Goal: Information Seeking & Learning: Learn about a topic

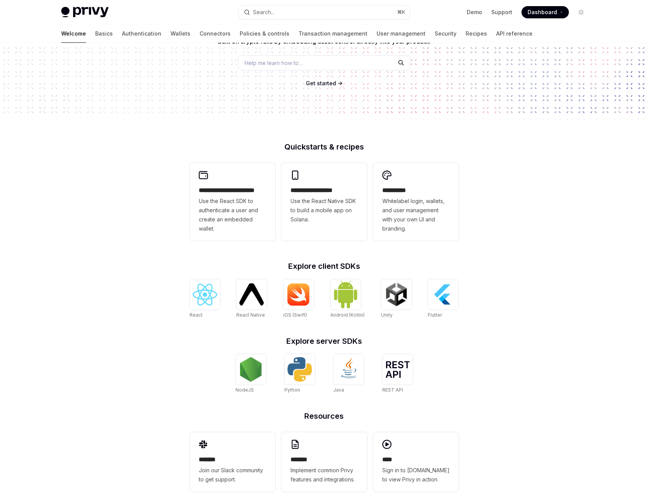
scroll to position [104, 0]
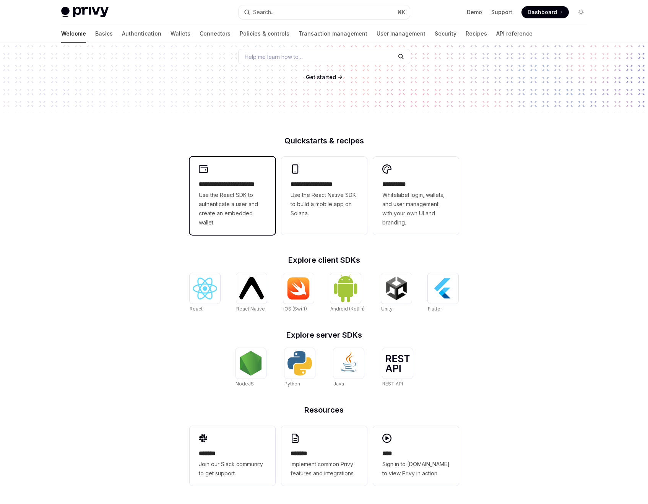
click at [230, 197] on span "Use the React SDK to authenticate a user and create an embedded wallet." at bounding box center [232, 208] width 67 height 37
type textarea "*"
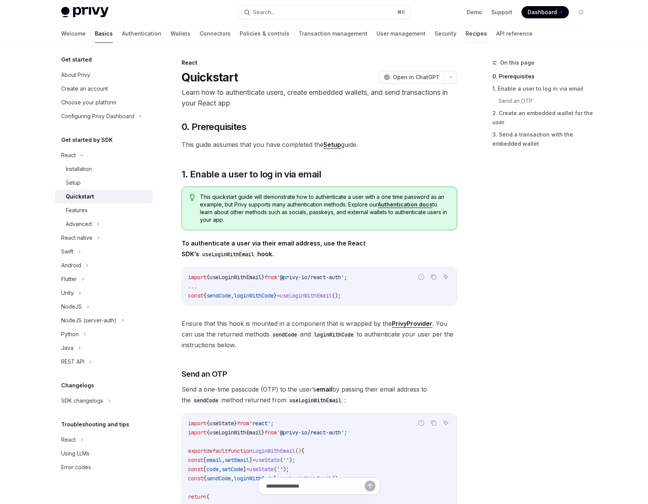
click at [465, 32] on link "Recipes" at bounding box center [475, 33] width 21 height 18
click at [333, 146] on link "Setup" at bounding box center [332, 145] width 18 height 8
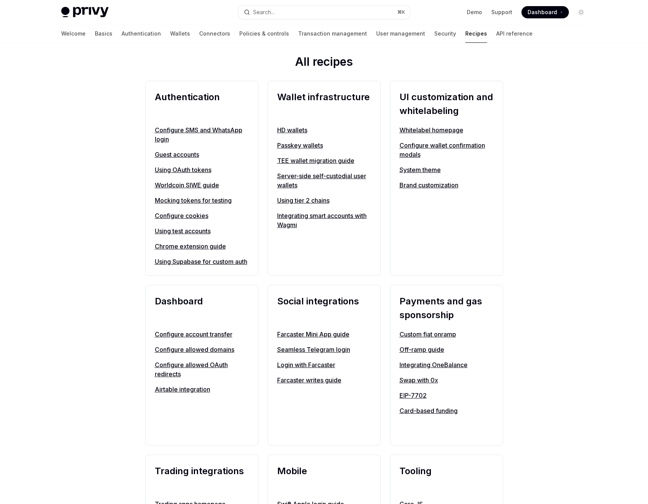
scroll to position [275, 0]
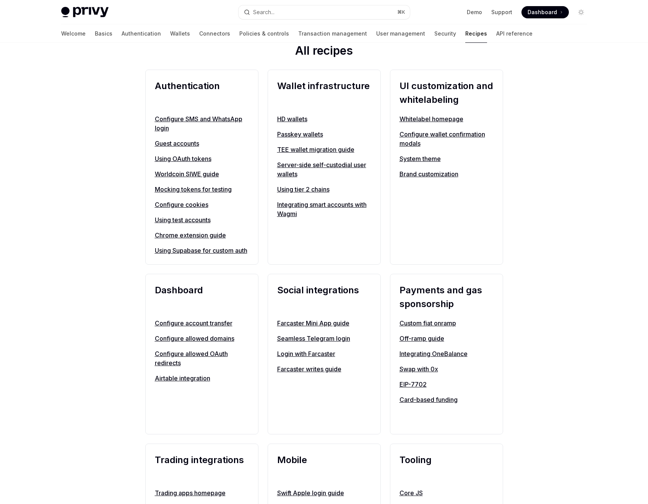
click at [186, 220] on link "Using test accounts" at bounding box center [202, 219] width 94 height 9
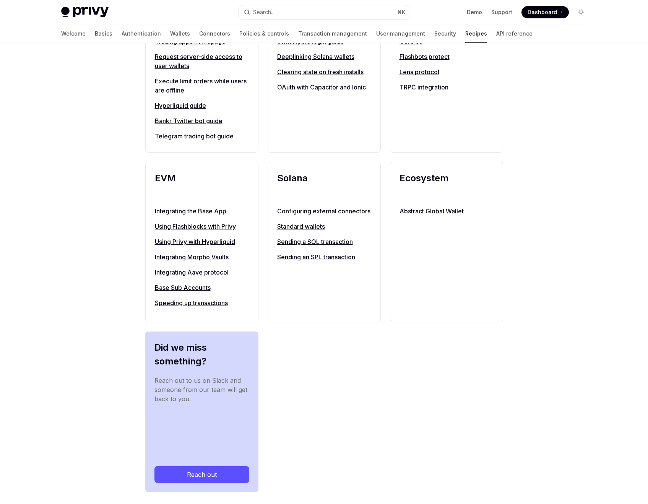
scroll to position [727, 0]
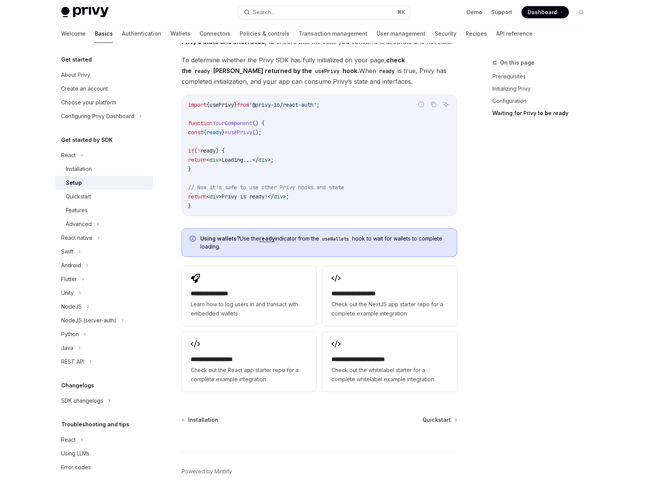
scroll to position [822, 0]
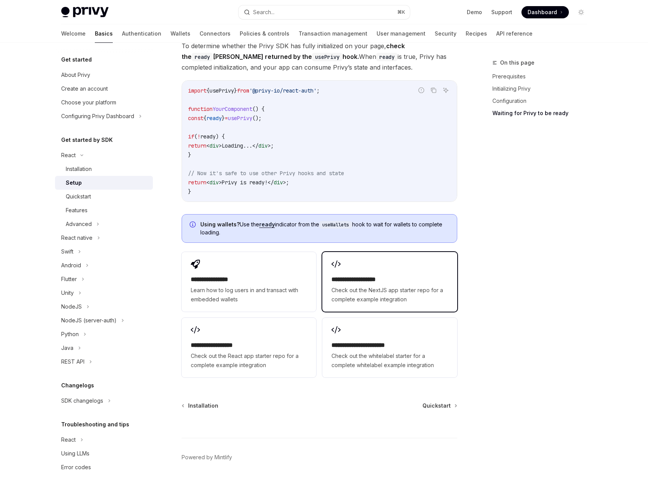
click at [387, 279] on h2 "**********" at bounding box center [389, 279] width 116 height 9
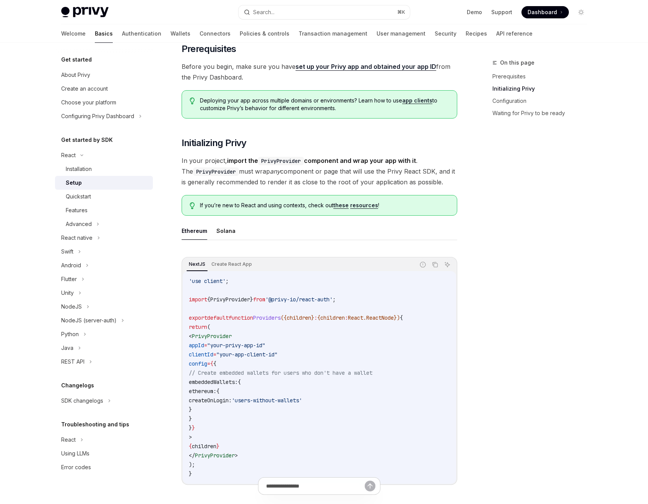
scroll to position [0, 0]
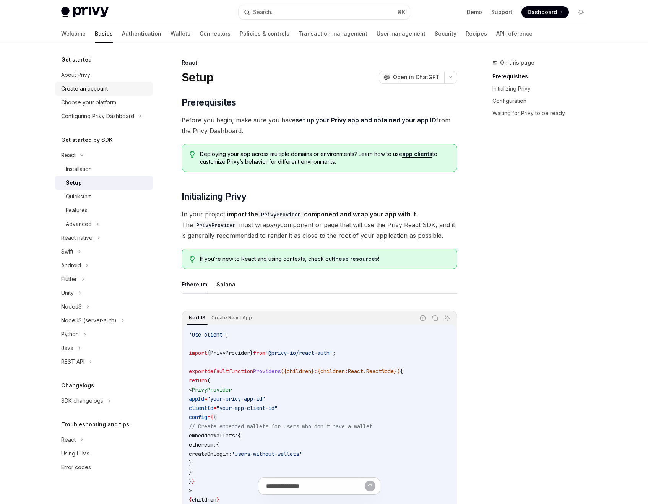
click at [93, 86] on div "Create an account" at bounding box center [84, 88] width 47 height 9
click at [108, 90] on div "Create an account" at bounding box center [104, 88] width 87 height 9
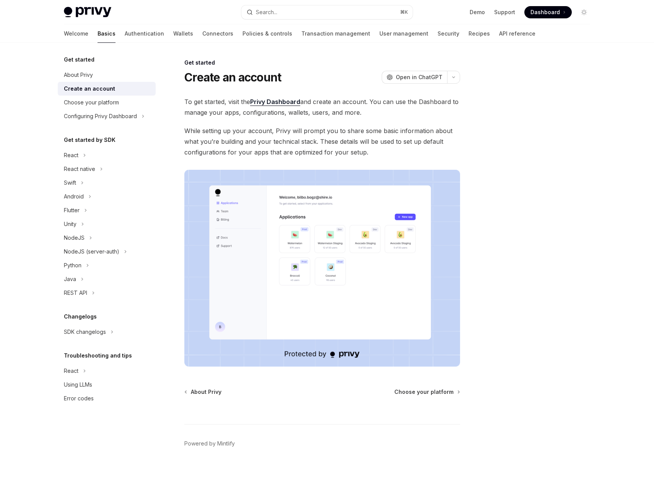
click at [277, 100] on link "Privy Dashboard" at bounding box center [275, 102] width 50 height 8
click at [426, 393] on span "Choose your platform" at bounding box center [423, 392] width 59 height 8
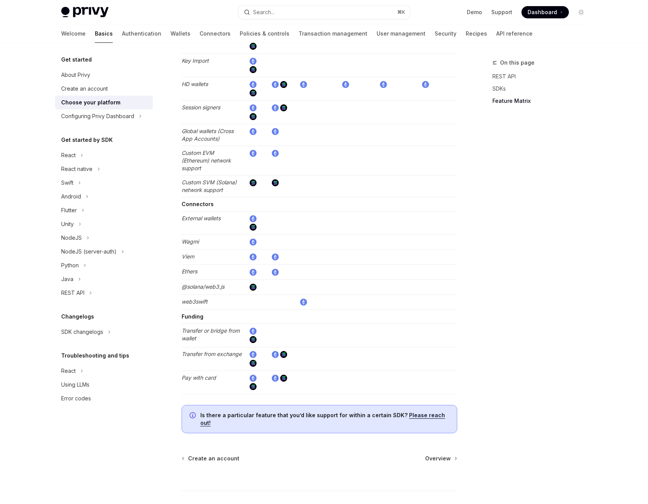
scroll to position [1294, 0]
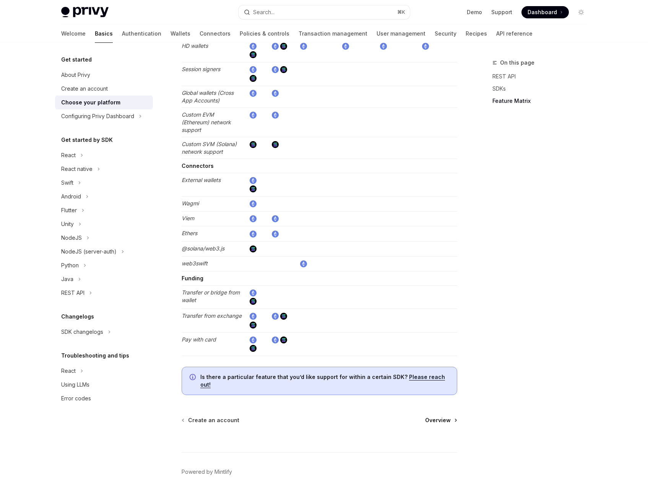
click at [435, 416] on span "Overview" at bounding box center [438, 420] width 26 height 8
type textarea "*"
